Goal: Information Seeking & Learning: Learn about a topic

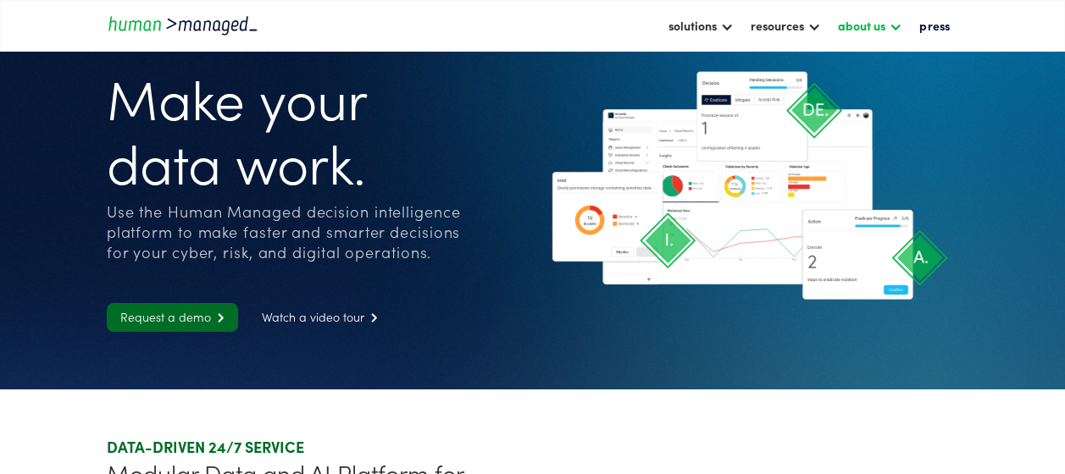
click at [884, 24] on div "about us" at bounding box center [861, 25] width 47 height 20
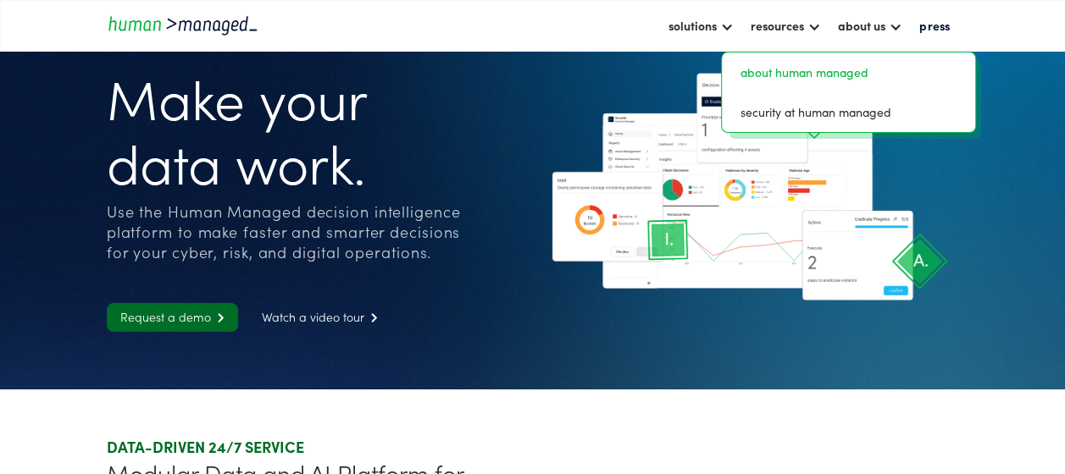
click at [812, 73] on link "about human managed" at bounding box center [849, 72] width 241 height 26
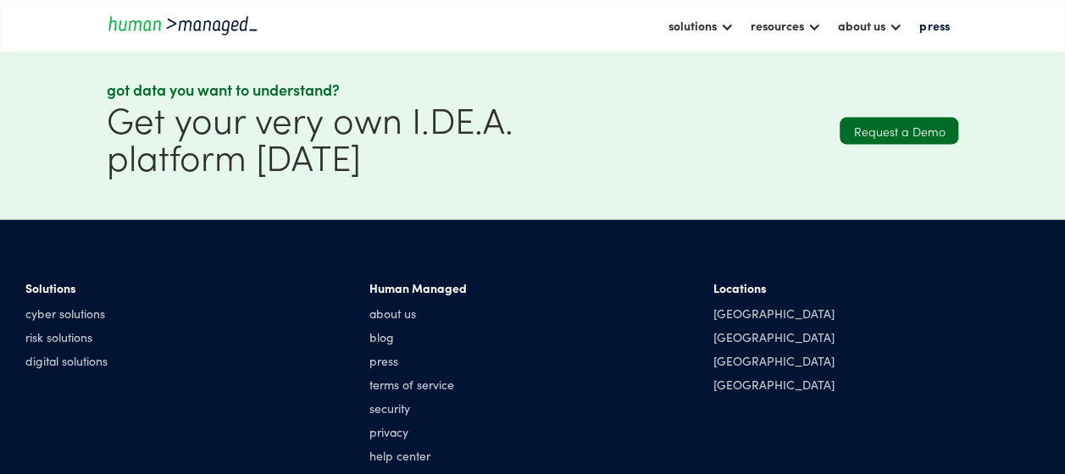
scroll to position [1833, 0]
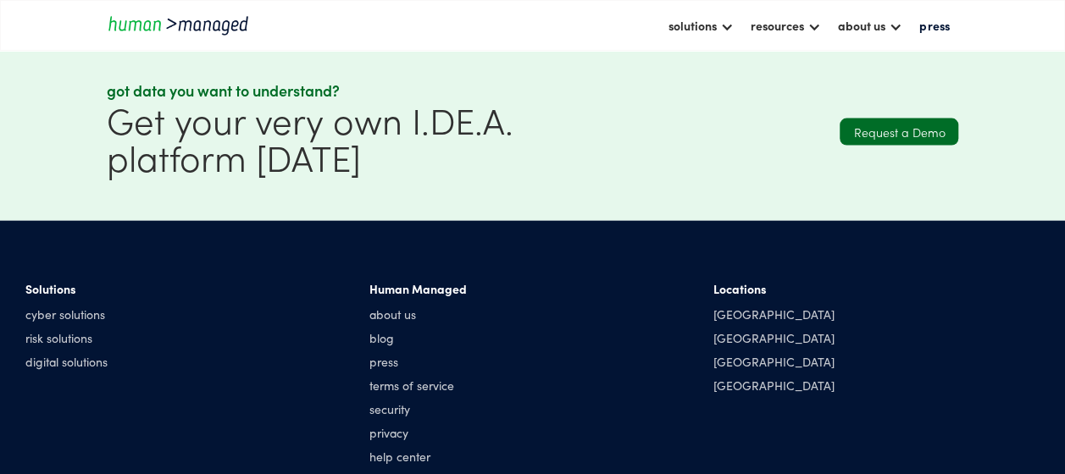
click at [58, 294] on div "Solutions" at bounding box center [66, 288] width 82 height 17
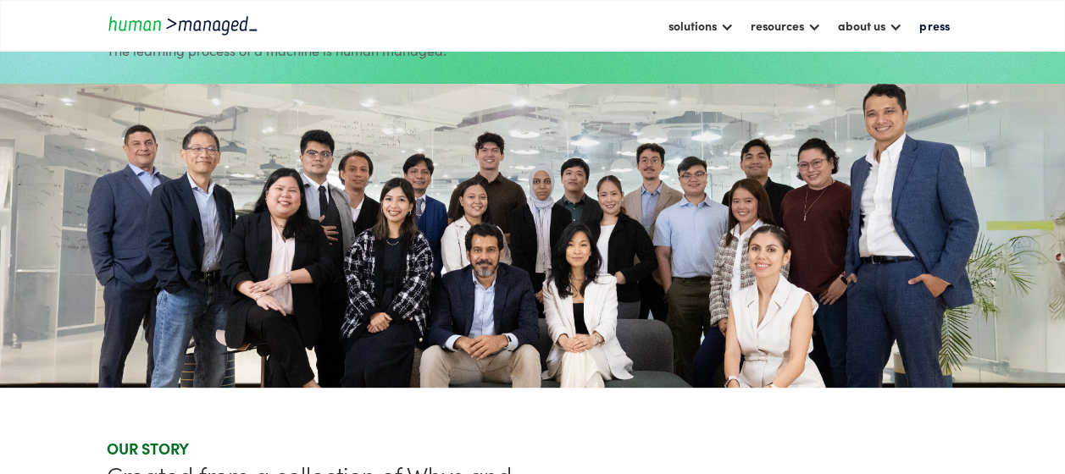
scroll to position [0, 0]
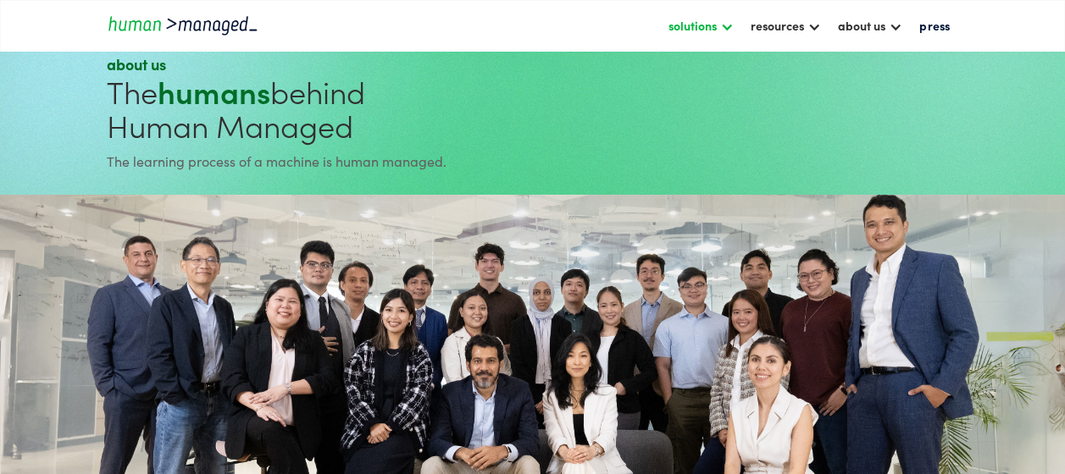
click at [729, 27] on div at bounding box center [727, 26] width 14 height 14
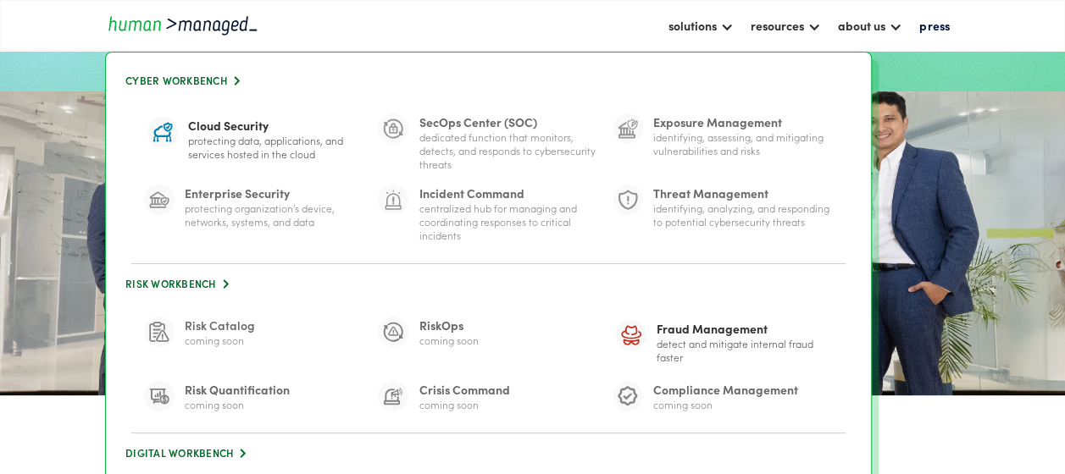
scroll to position [102, 0]
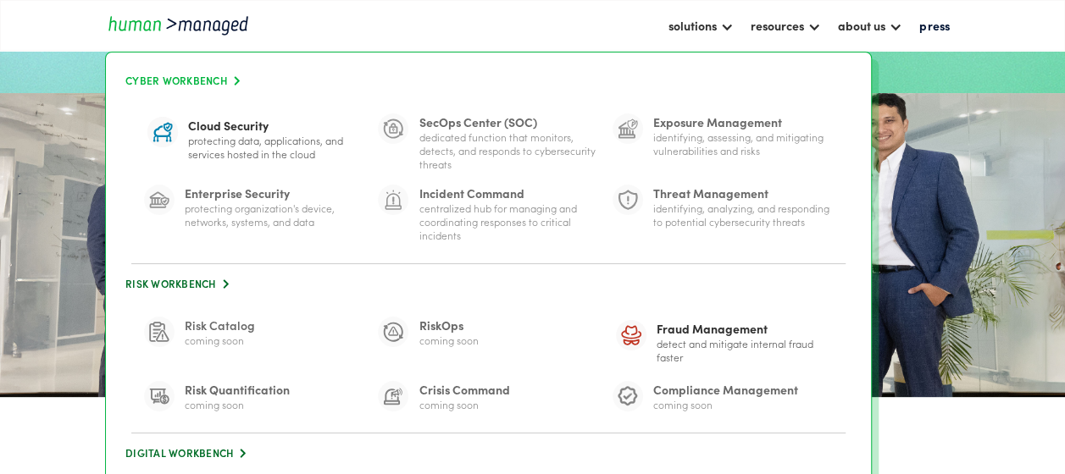
click at [191, 79] on link "Cyber Workbench " at bounding box center [488, 80] width 731 height 23
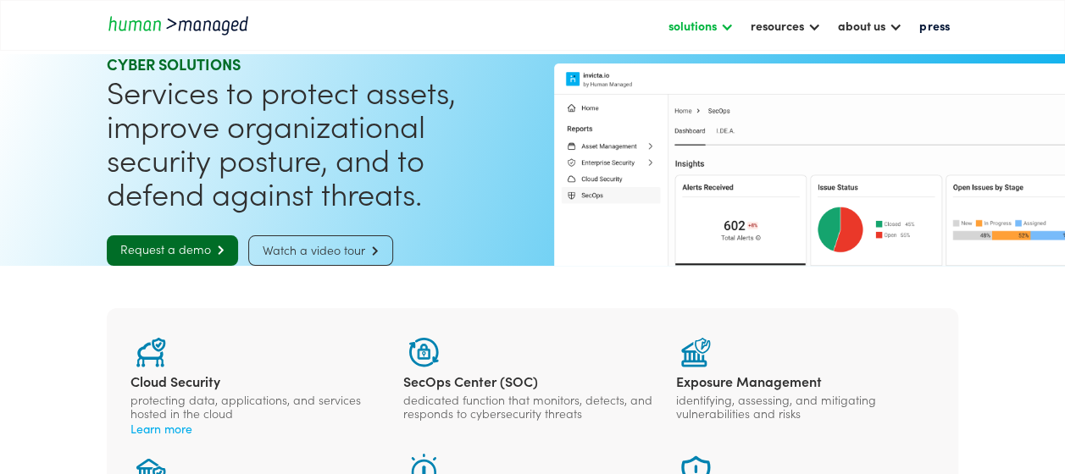
click at [722, 24] on div "solutions" at bounding box center [701, 25] width 82 height 29
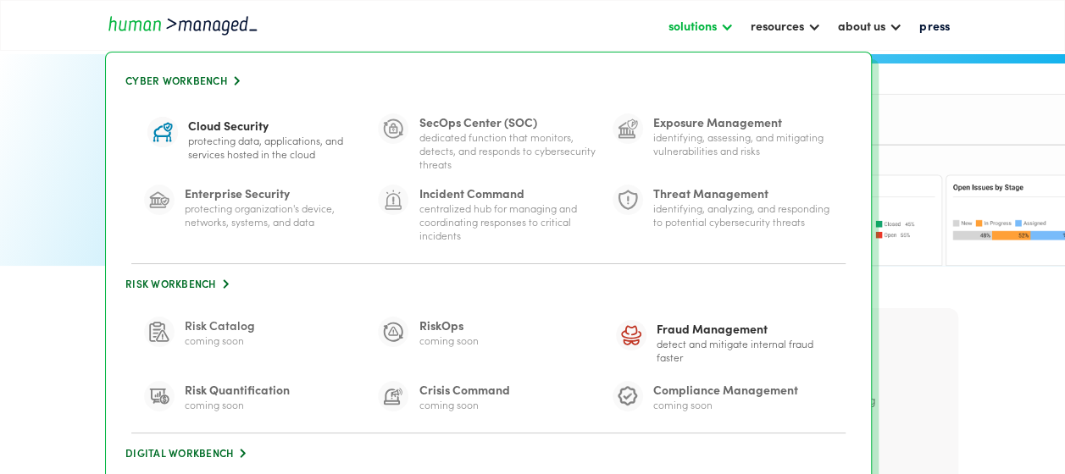
click at [722, 24] on div "solutions" at bounding box center [701, 25] width 82 height 29
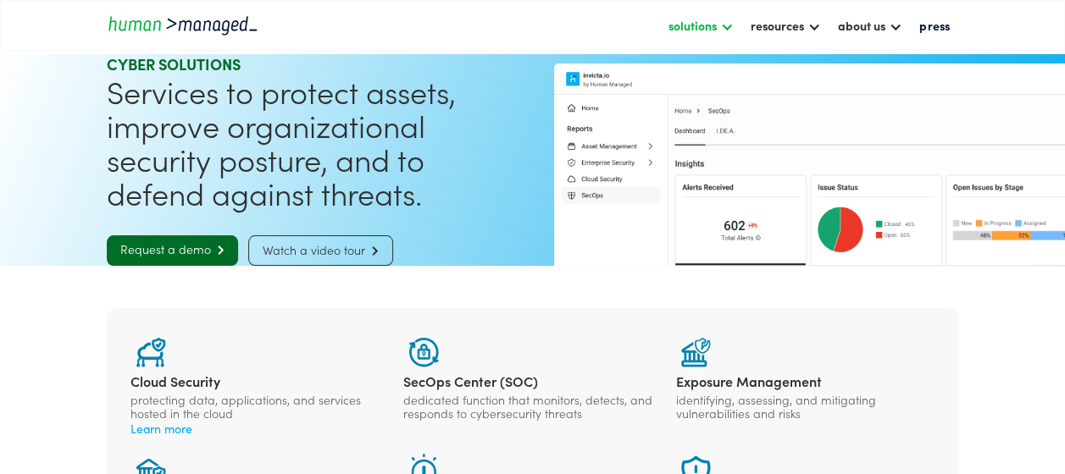
click at [722, 24] on div "solutions" at bounding box center [701, 25] width 82 height 29
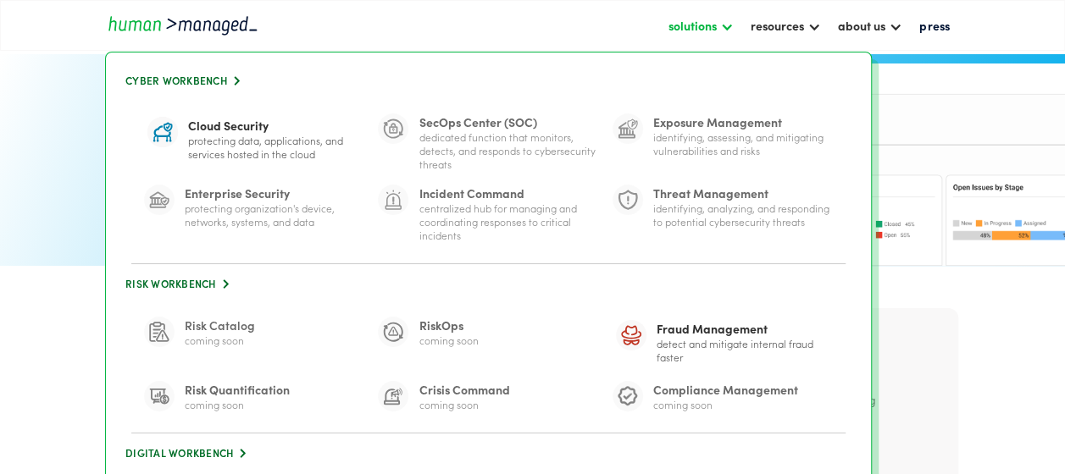
click at [728, 29] on div at bounding box center [727, 26] width 14 height 14
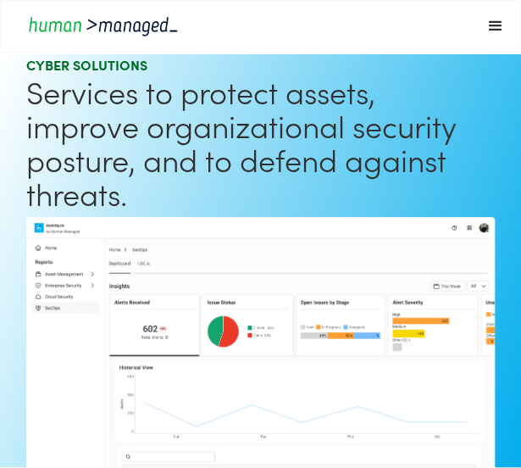
click at [493, 26] on div "menu" at bounding box center [495, 26] width 20 height 20
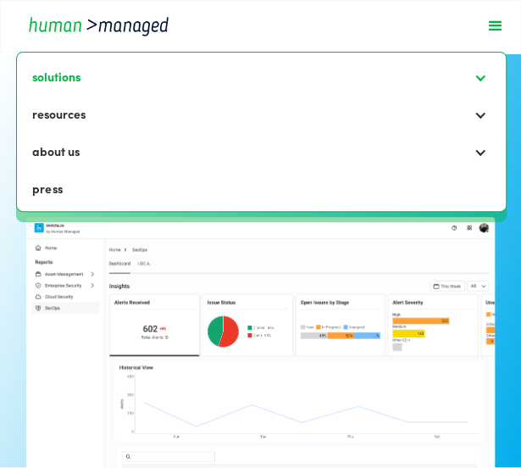
click at [481, 74] on div at bounding box center [481, 76] width 14 height 14
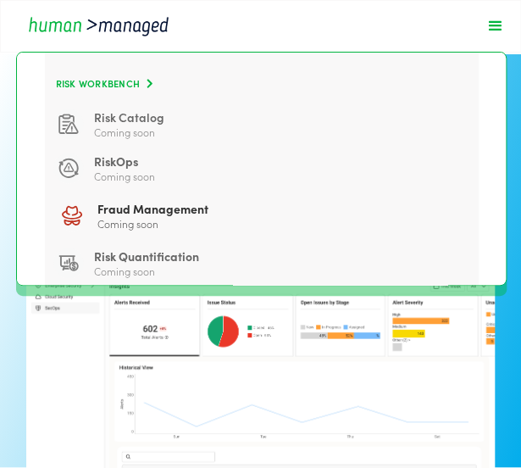
scroll to position [362, 0]
click at [74, 94] on link "Risk Workbench " at bounding box center [261, 82] width 417 height 23
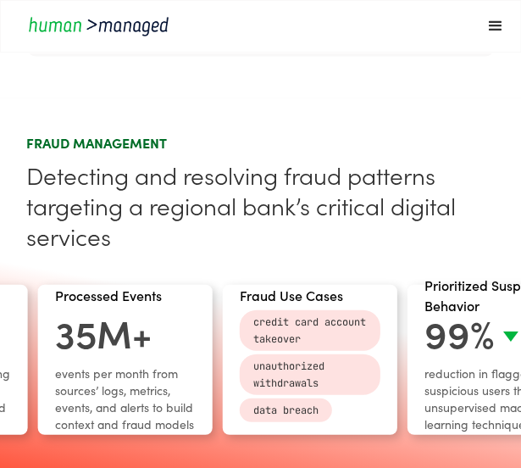
scroll to position [750, 0]
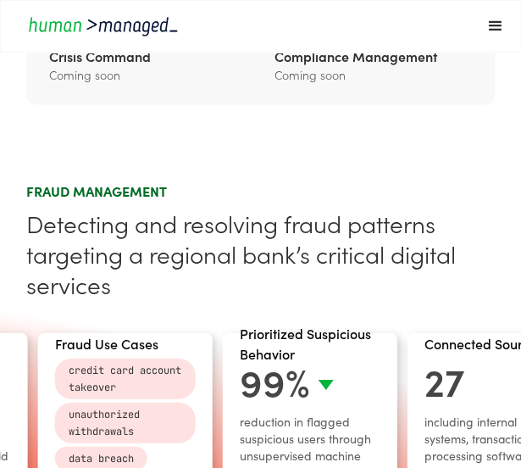
click at [491, 24] on div "menu" at bounding box center [495, 26] width 20 height 20
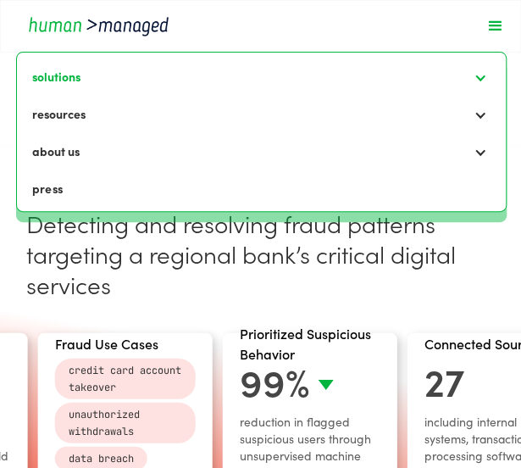
click at [474, 78] on div at bounding box center [481, 76] width 14 height 14
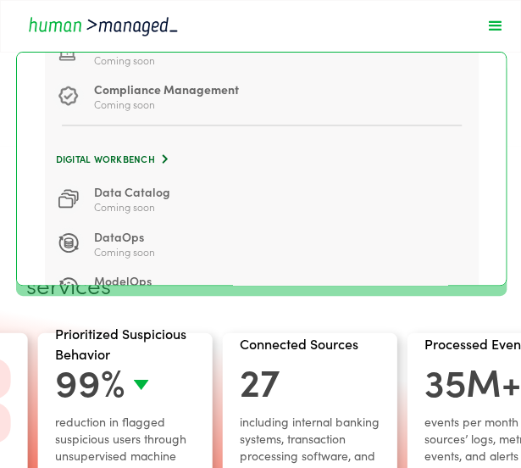
scroll to position [622, 0]
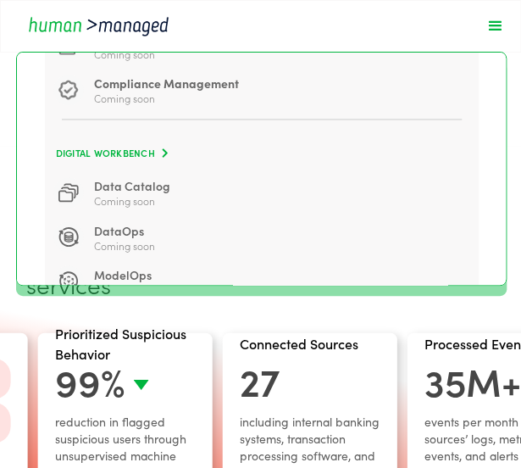
click at [83, 164] on link "Digital Workbench " at bounding box center [261, 152] width 417 height 23
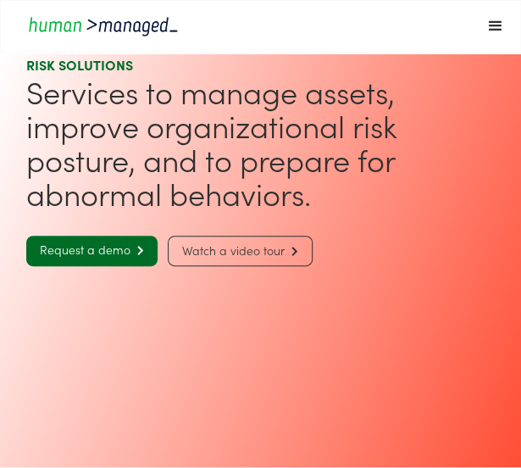
click at [487, 21] on div "menu" at bounding box center [495, 26] width 20 height 20
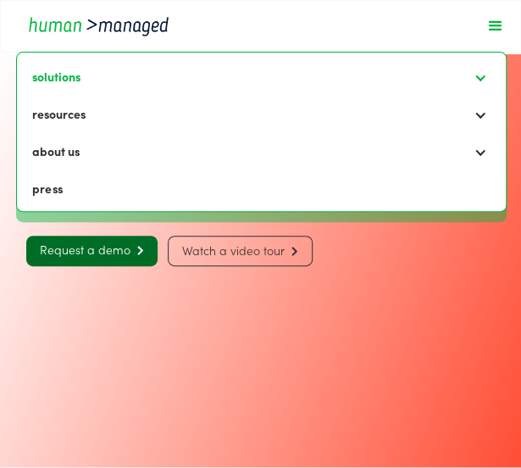
click at [478, 83] on div at bounding box center [481, 76] width 14 height 14
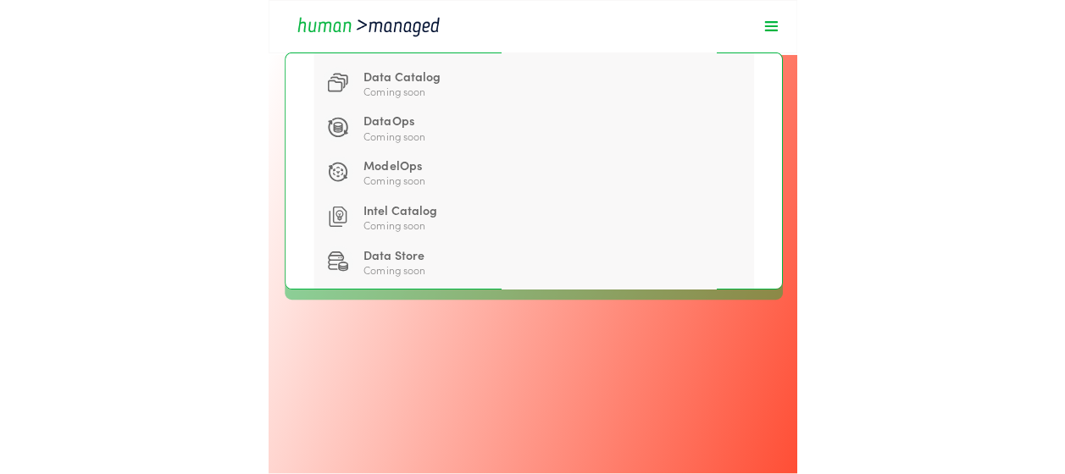
scroll to position [729, 0]
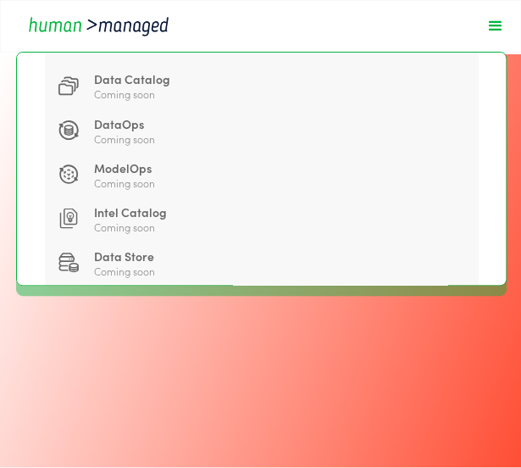
click at [189, 174] on link "ModelOps Coming soon" at bounding box center [261, 173] width 417 height 30
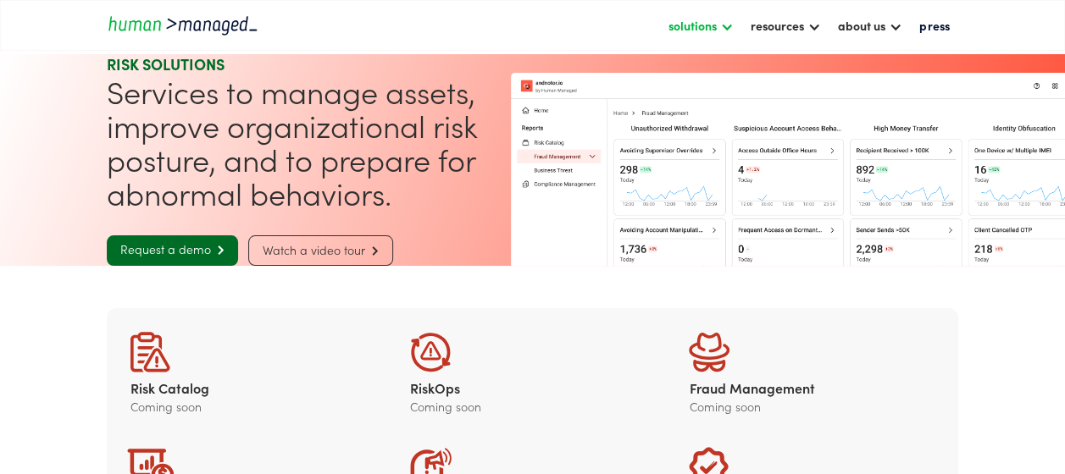
click at [520, 21] on div "solutions" at bounding box center [692, 25] width 48 height 20
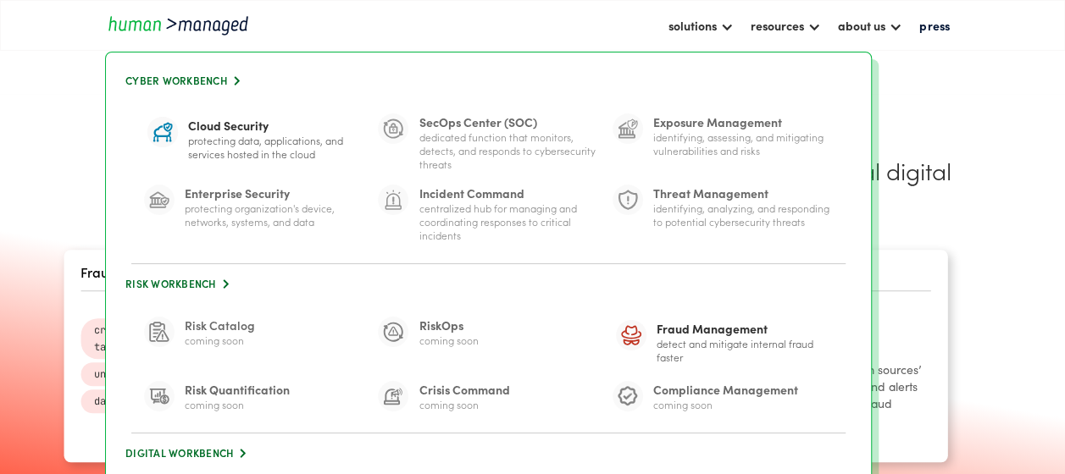
scroll to position [505, 0]
click at [198, 449] on link "Digital Workbench " at bounding box center [488, 453] width 731 height 23
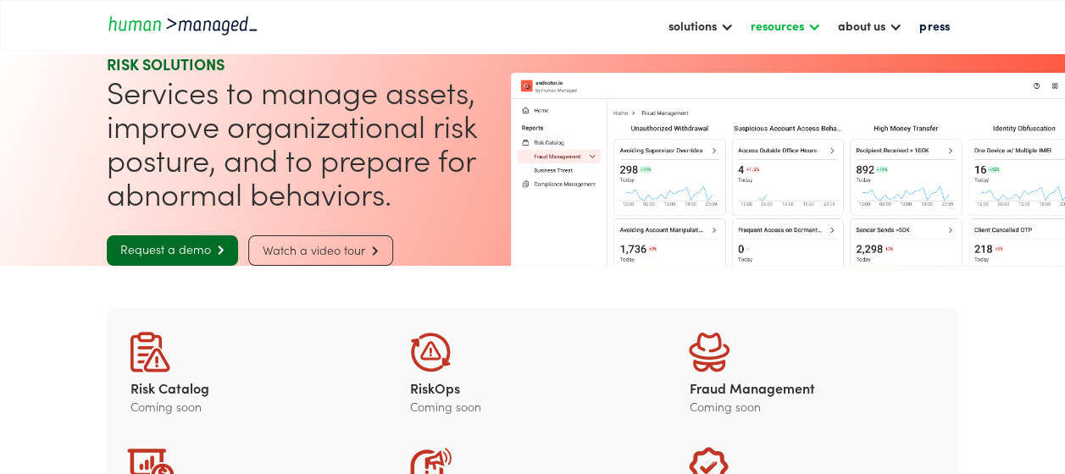
click at [810, 21] on div "resources" at bounding box center [785, 25] width 87 height 29
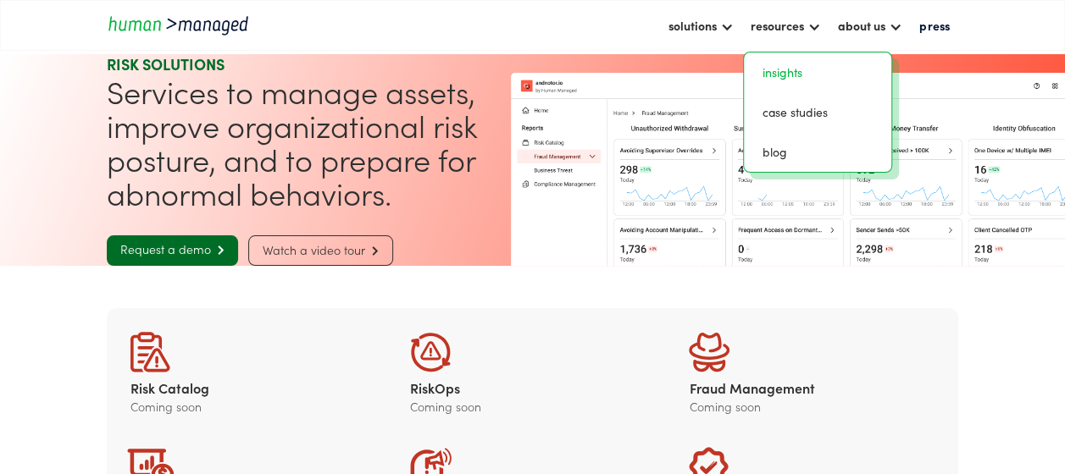
click at [790, 81] on link "insights" at bounding box center [818, 72] width 134 height 26
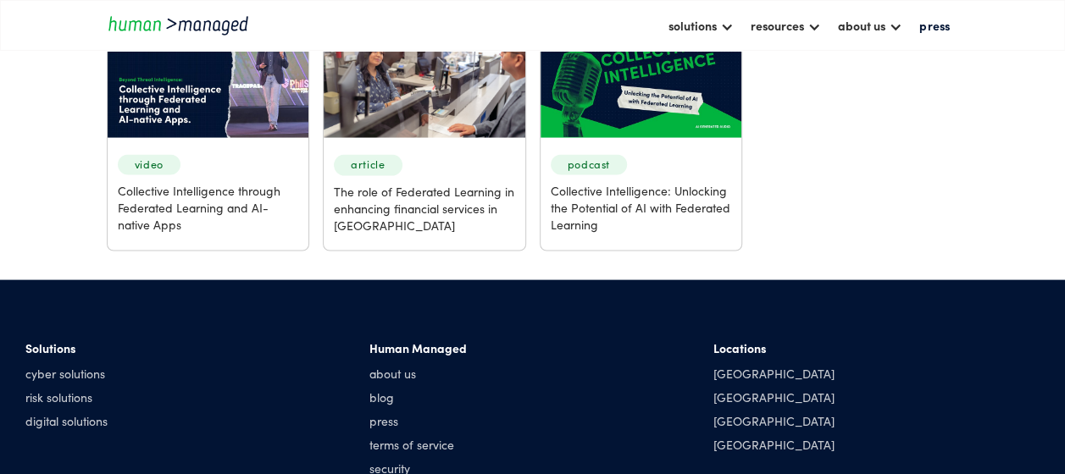
scroll to position [1657, 0]
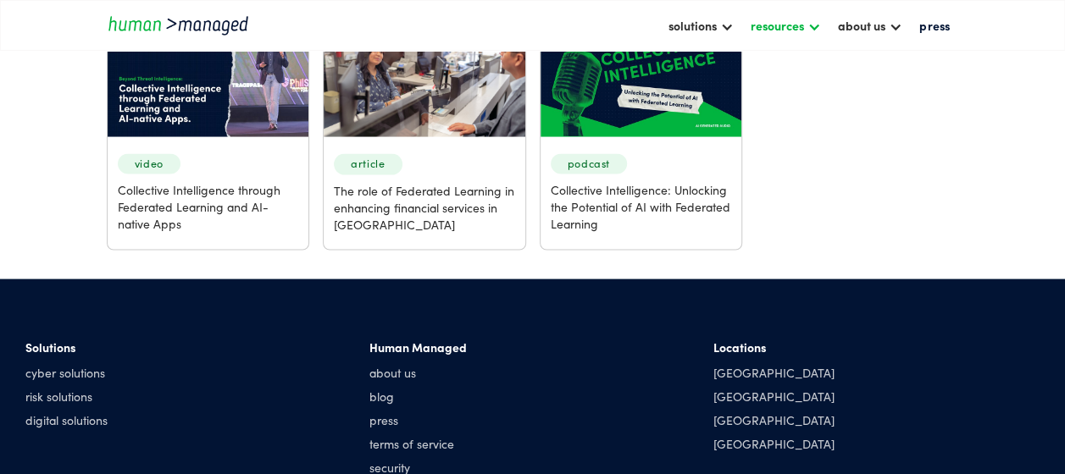
click at [804, 22] on div "resources" at bounding box center [777, 25] width 53 height 20
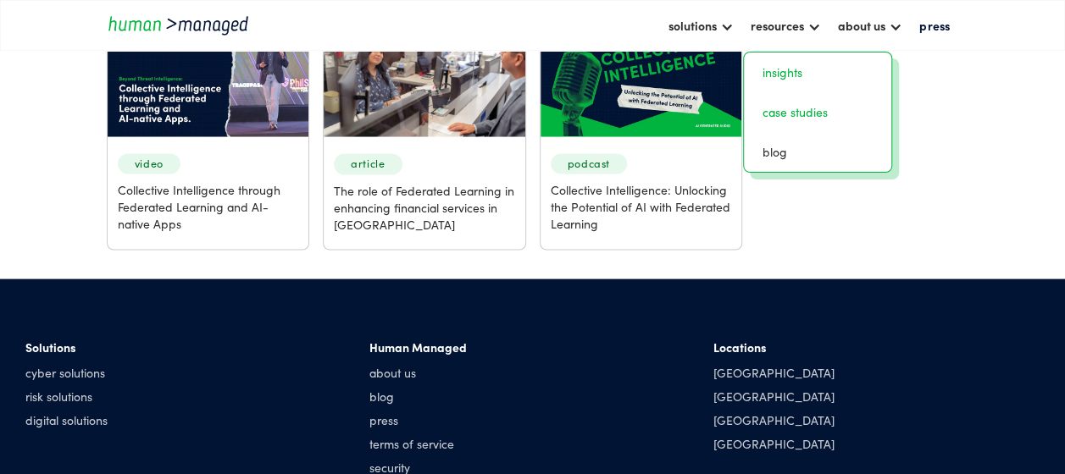
click at [786, 112] on link "case studies" at bounding box center [818, 112] width 134 height 26
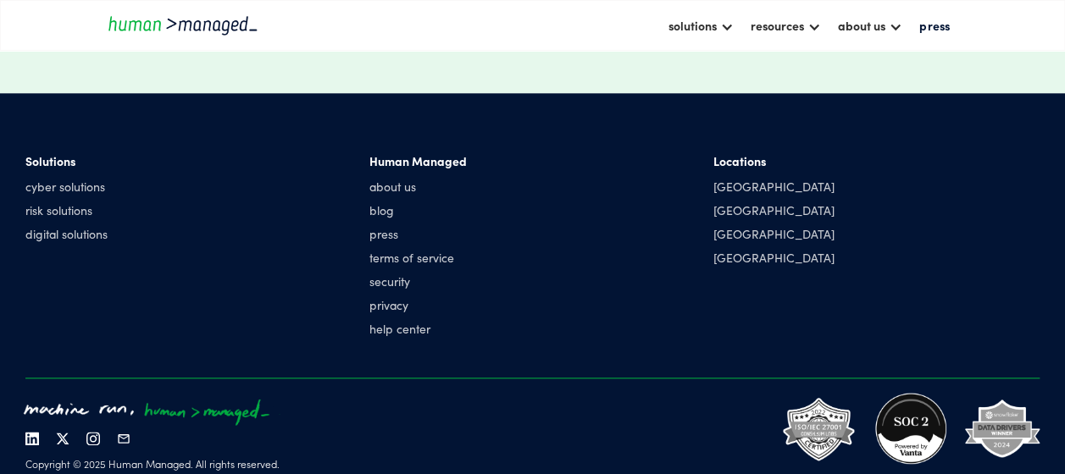
scroll to position [859, 0]
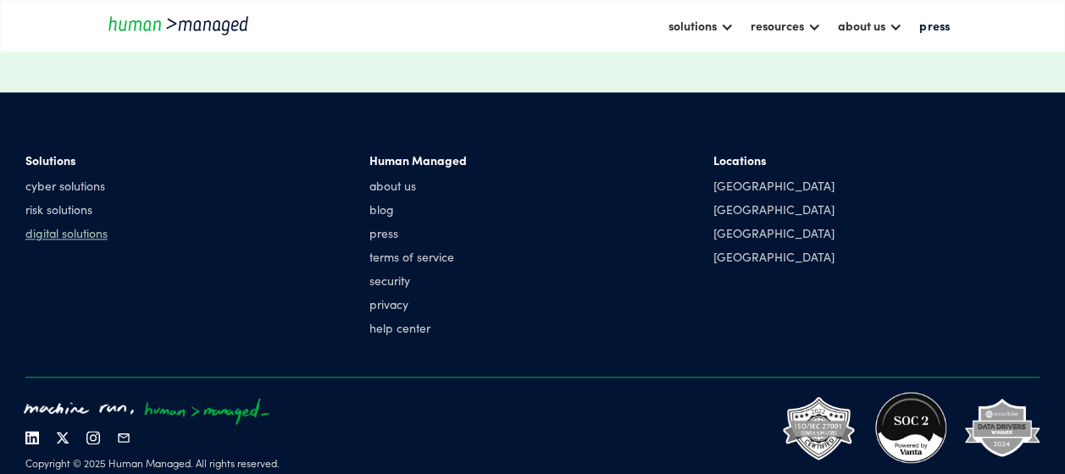
click at [71, 229] on link "digital solutions" at bounding box center [66, 233] width 82 height 17
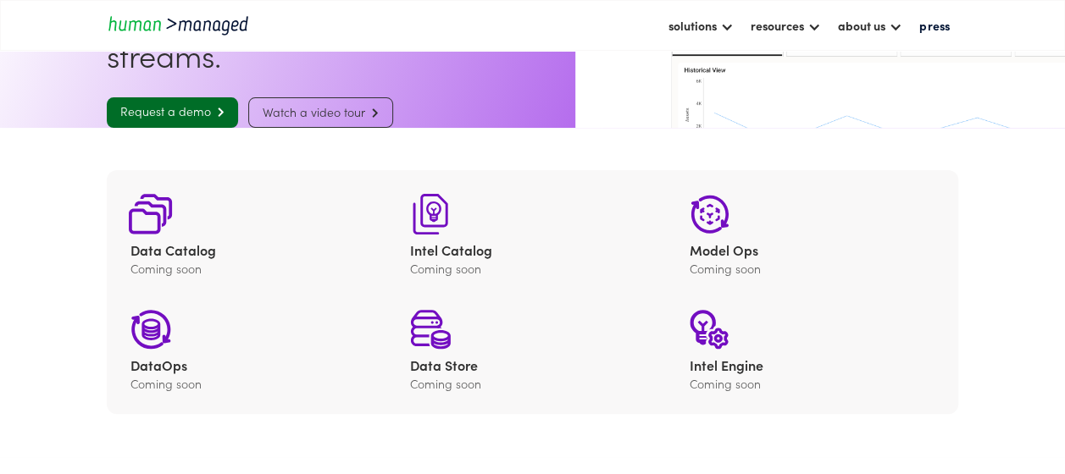
scroll to position [136, 0]
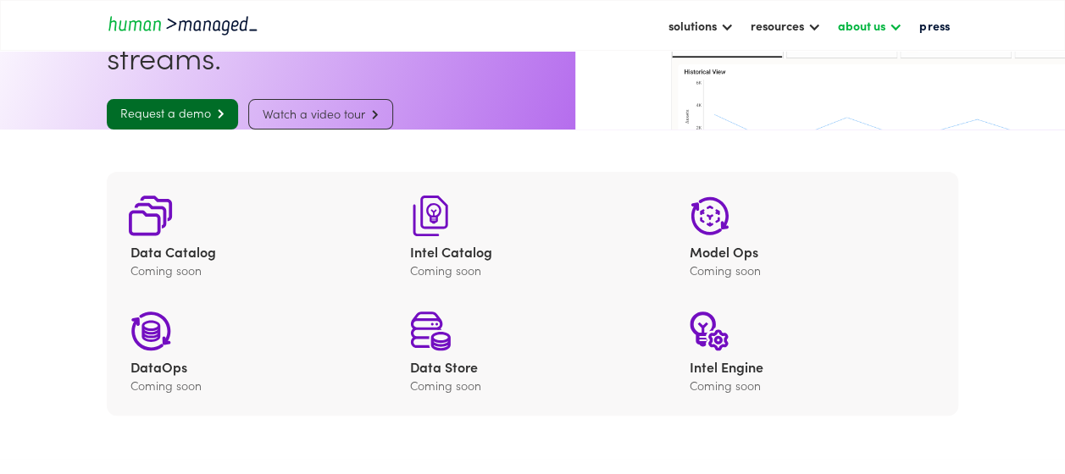
click at [893, 23] on div at bounding box center [896, 26] width 14 height 14
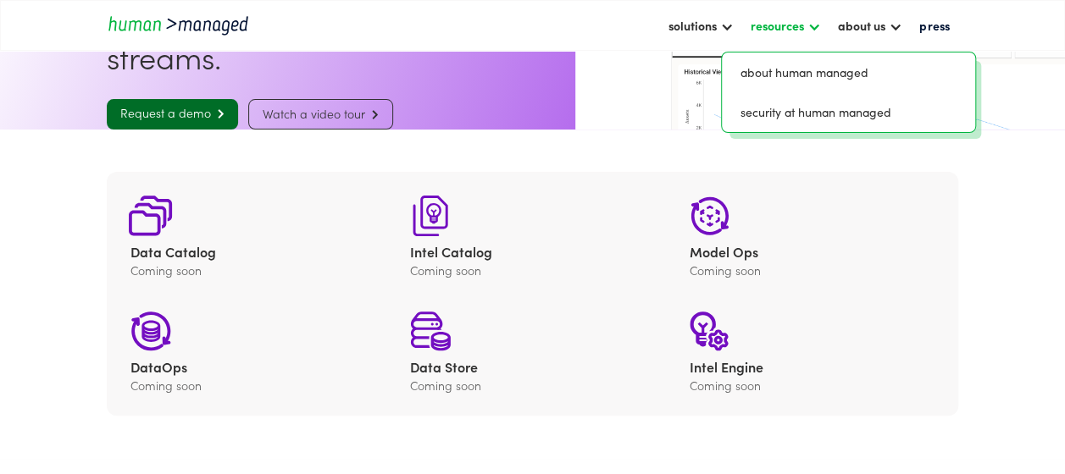
click at [819, 27] on div at bounding box center [814, 26] width 14 height 14
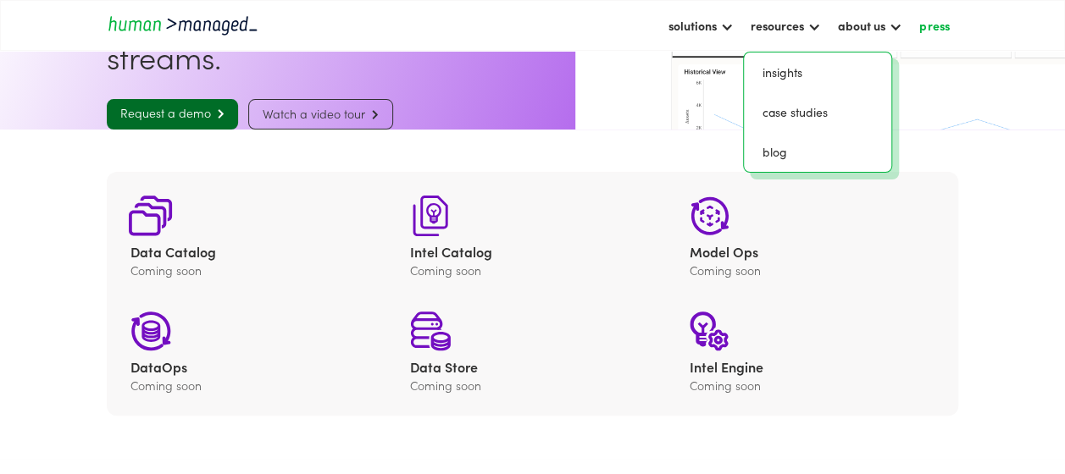
click at [930, 27] on link "press" at bounding box center [934, 25] width 47 height 29
